Goal: Task Accomplishment & Management: Manage account settings

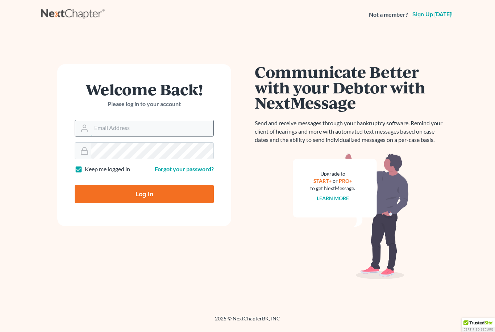
click at [138, 132] on input "Email Address" at bounding box center [152, 128] width 122 height 16
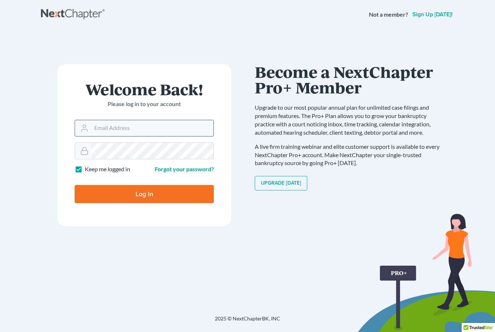
type input "[EMAIL_ADDRESS][DOMAIN_NAME]"
click at [144, 194] on input "Log In" at bounding box center [144, 194] width 139 height 18
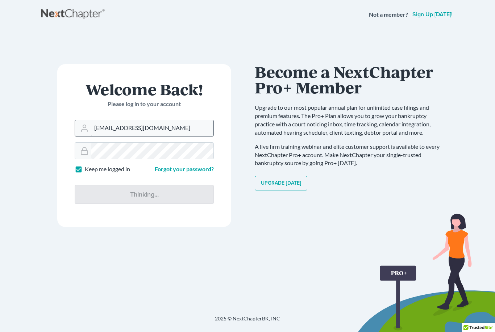
type input "Thinking..."
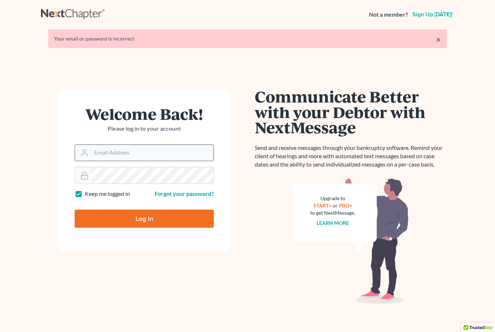
click at [111, 152] on input "Email Address" at bounding box center [152, 153] width 122 height 16
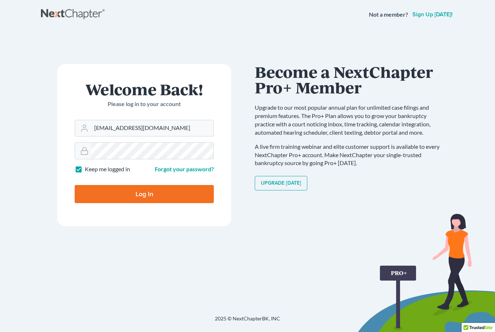
type input "[EMAIL_ADDRESS][DOMAIN_NAME]"
click at [144, 194] on input "Log In" at bounding box center [144, 194] width 139 height 18
type input "Thinking..."
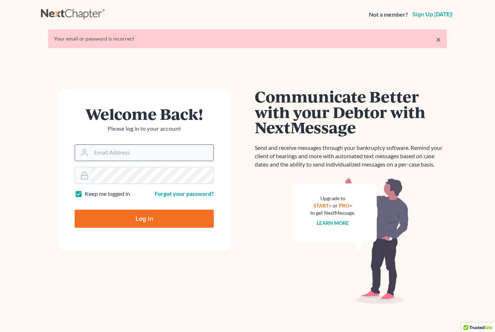
click at [129, 153] on input "Email Address" at bounding box center [152, 153] width 122 height 16
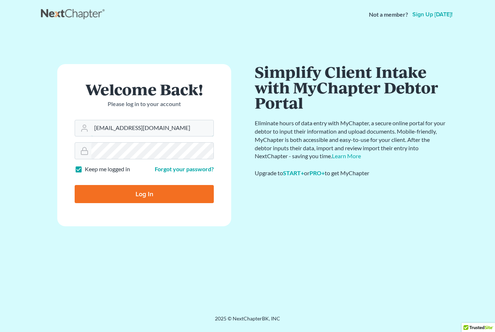
type input "[EMAIL_ADDRESS][DOMAIN_NAME]"
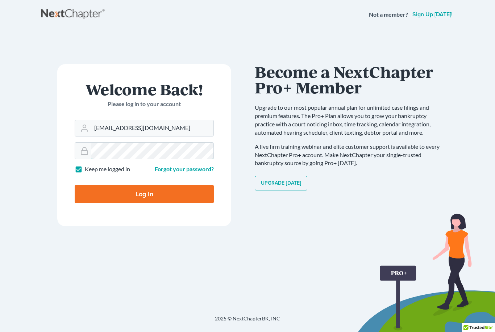
click at [144, 194] on input "Log In" at bounding box center [144, 194] width 139 height 18
type input "Thinking..."
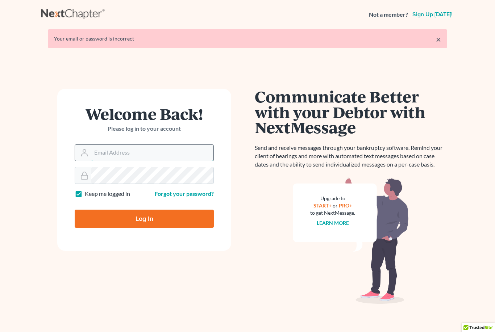
click at [190, 159] on input "Email Address" at bounding box center [152, 153] width 122 height 16
